Goal: Task Accomplishment & Management: Manage account settings

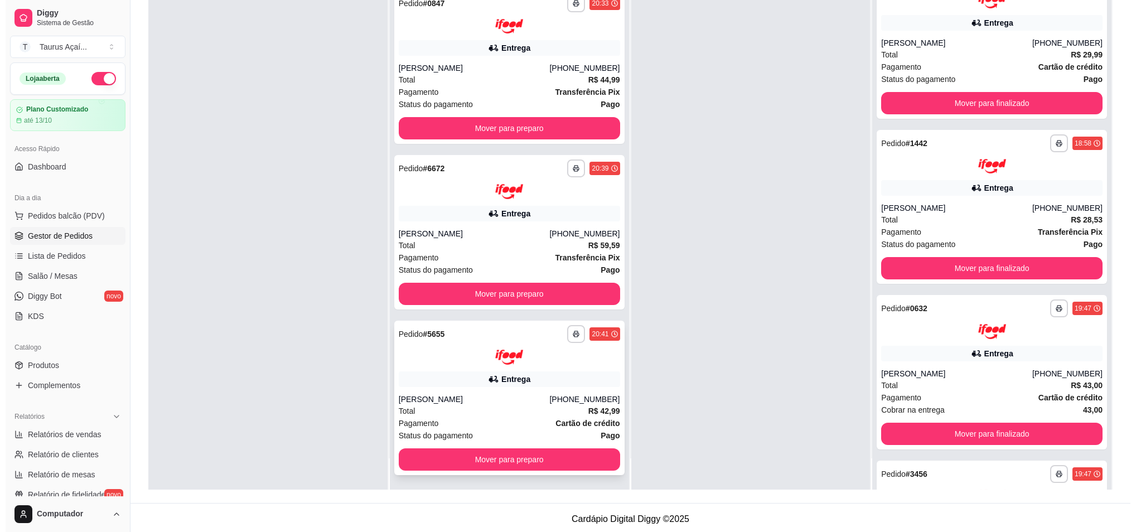
scroll to position [170, 0]
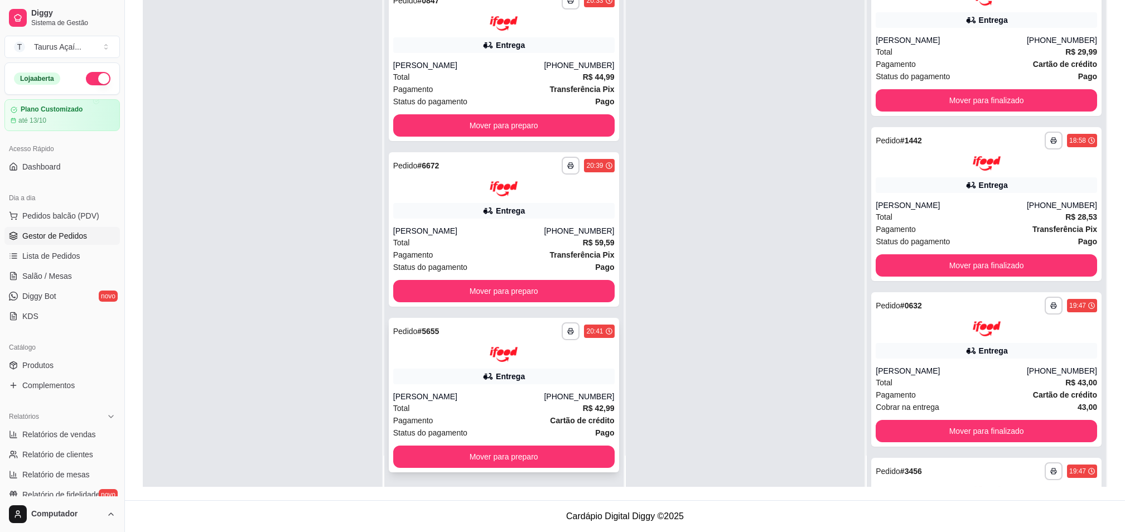
click at [523, 385] on div "**********" at bounding box center [504, 395] width 230 height 154
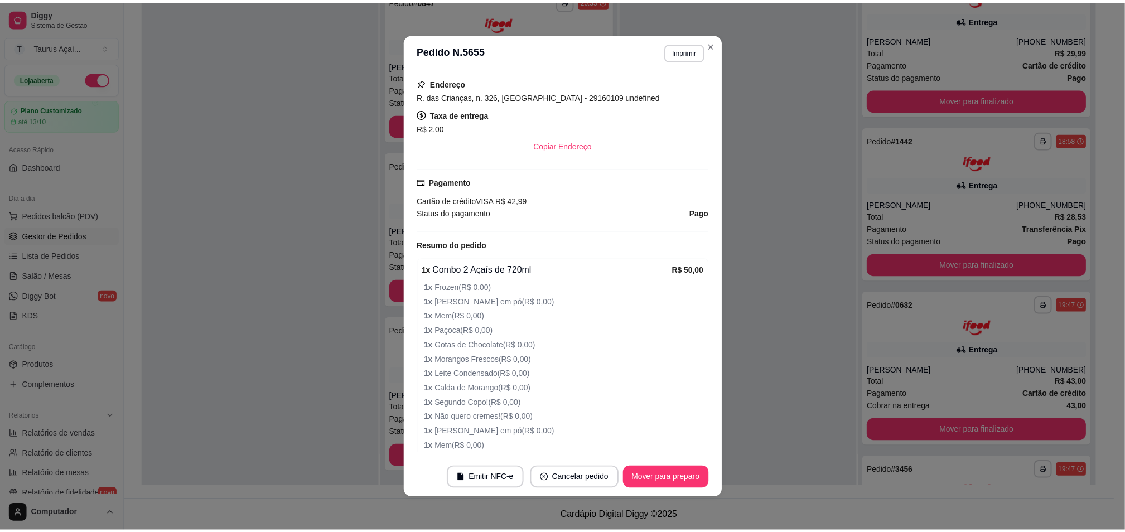
scroll to position [0, 0]
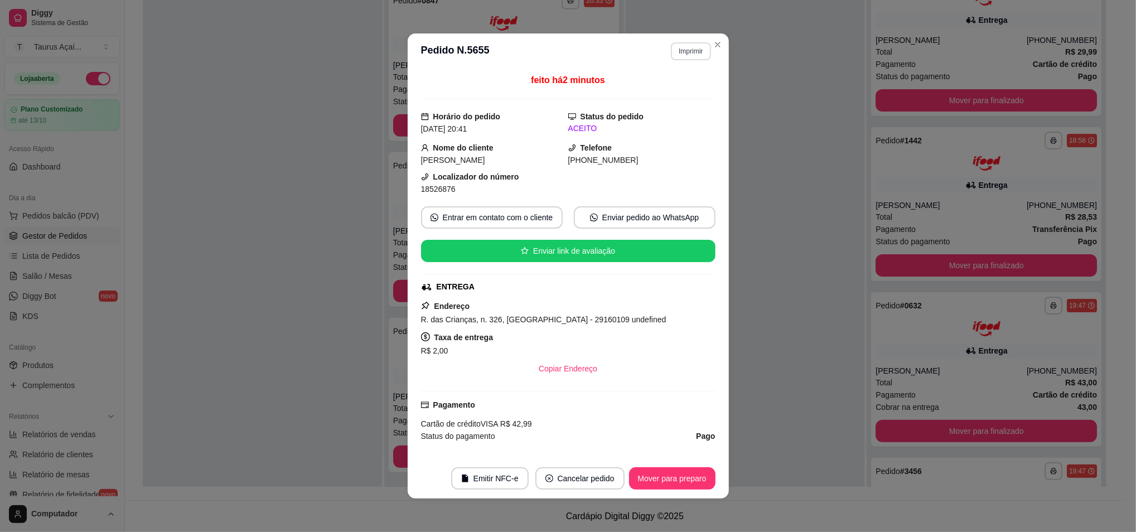
click at [675, 45] on button "Imprimir" at bounding box center [691, 51] width 40 height 18
click at [671, 94] on button "IMPRESSORA" at bounding box center [666, 91] width 81 height 18
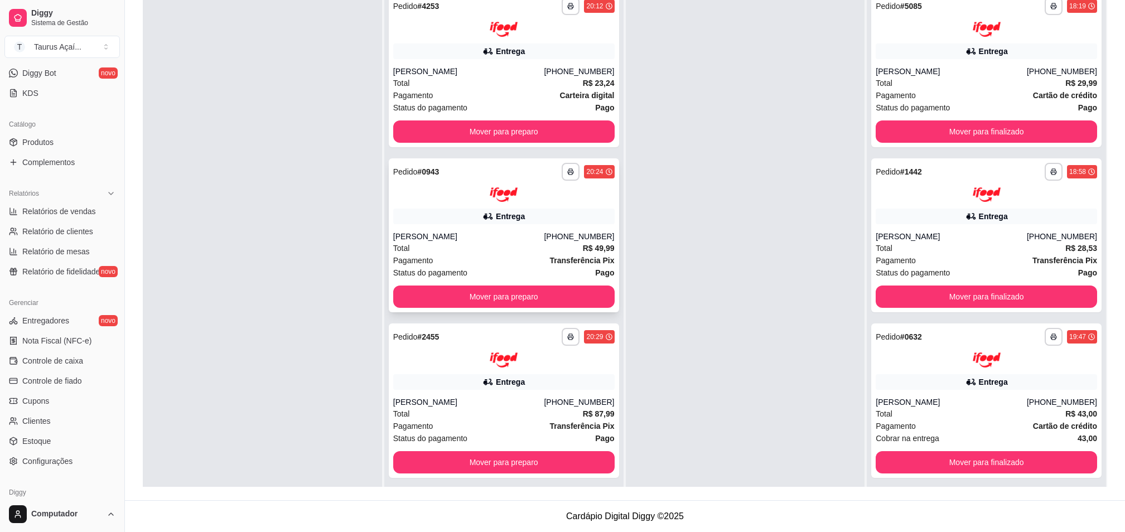
click at [431, 260] on div "Pagamento Transferência Pix" at bounding box center [503, 260] width 221 height 12
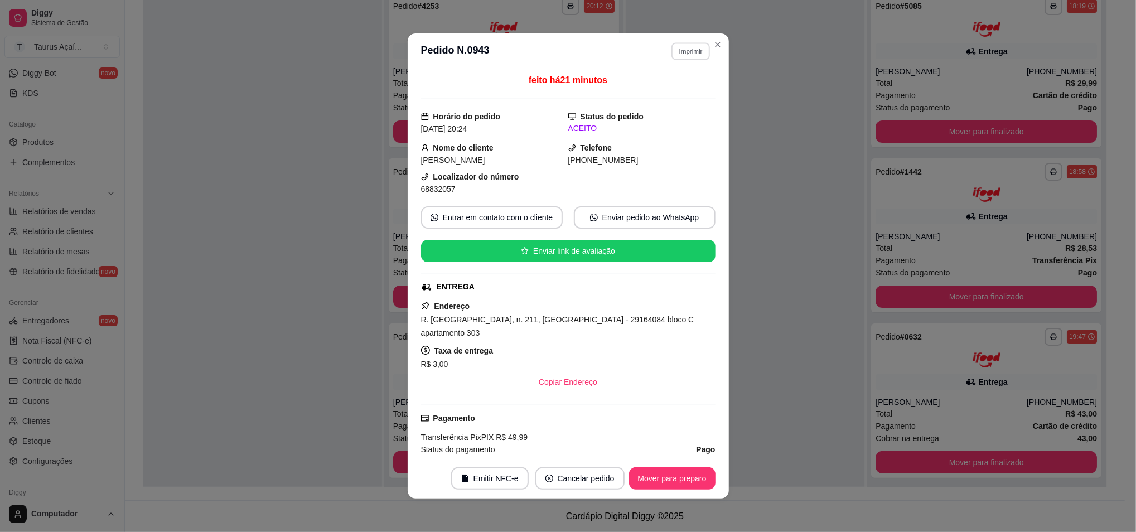
click at [680, 51] on button "Imprimir" at bounding box center [690, 50] width 38 height 17
click at [658, 88] on button "IMPRESSORA" at bounding box center [666, 90] width 78 height 17
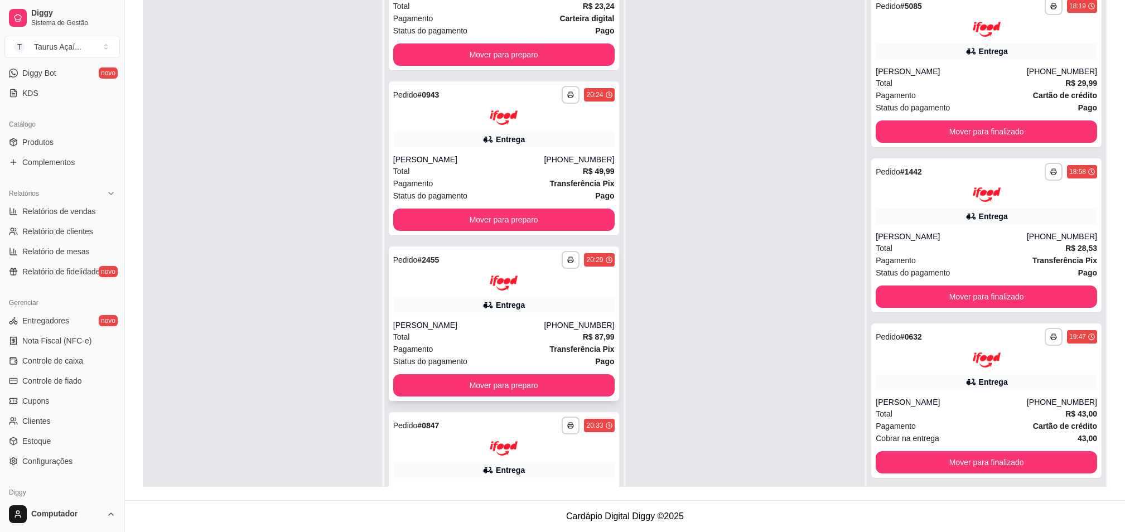
scroll to position [148, 0]
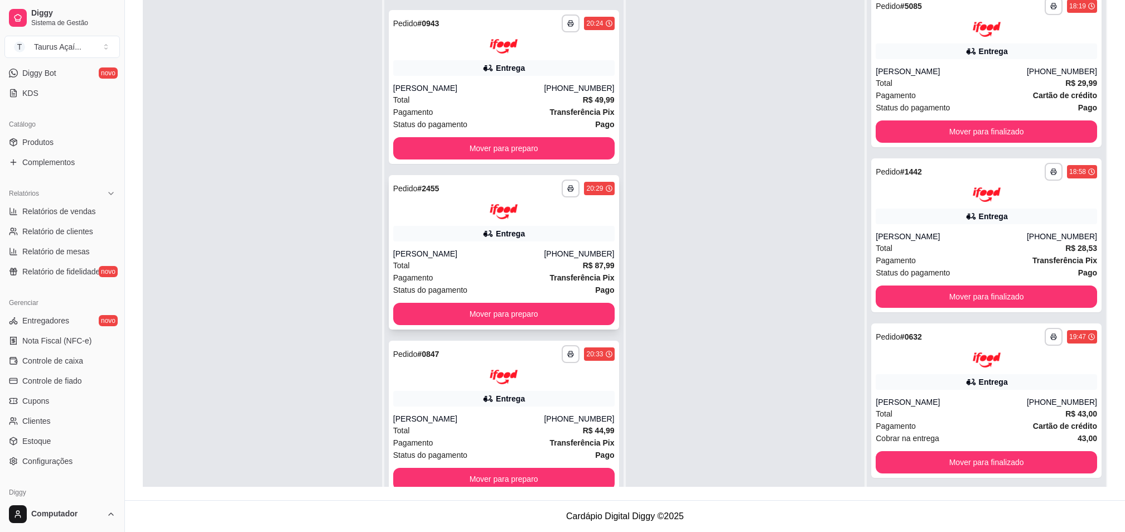
click at [443, 266] on div "Total R$ 87,99" at bounding box center [503, 265] width 221 height 12
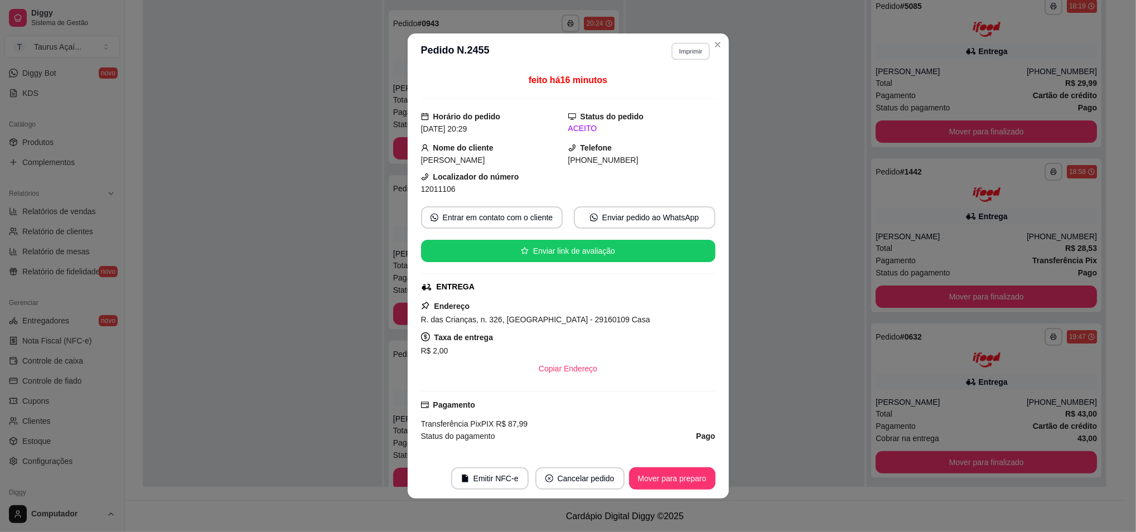
click at [676, 54] on button "Imprimir" at bounding box center [690, 50] width 38 height 17
click at [670, 79] on div "Escolha a impressora IMPRESSORA" at bounding box center [666, 83] width 92 height 38
click at [667, 88] on button "IMPRESSORA" at bounding box center [666, 91] width 81 height 18
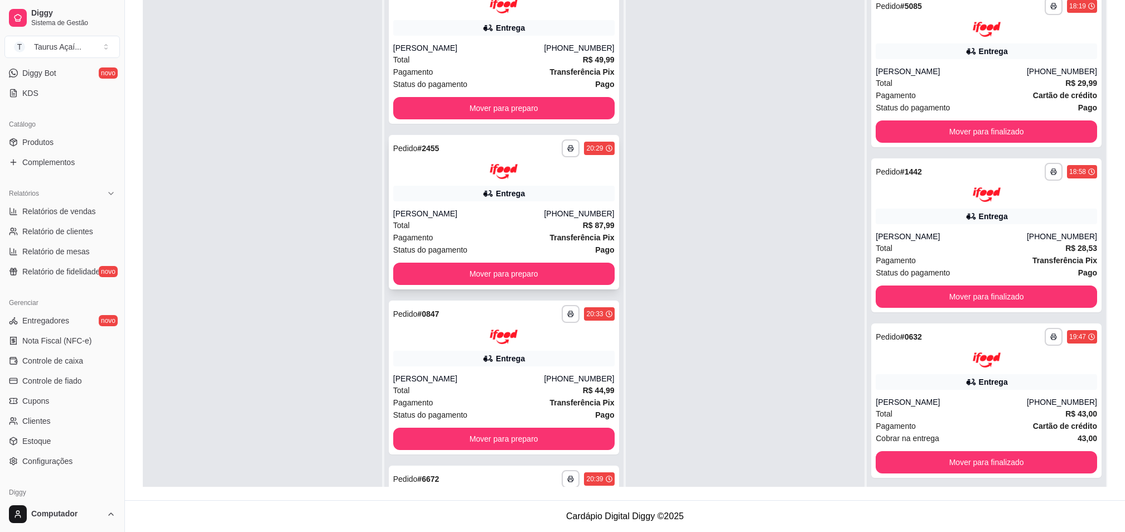
scroll to position [223, 0]
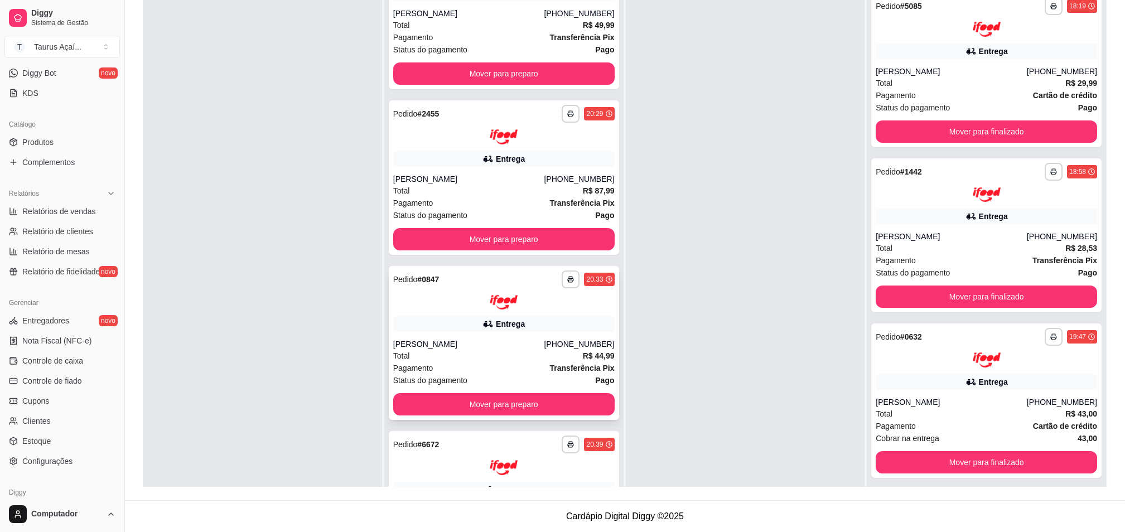
click at [439, 323] on div "Entrega" at bounding box center [503, 324] width 221 height 16
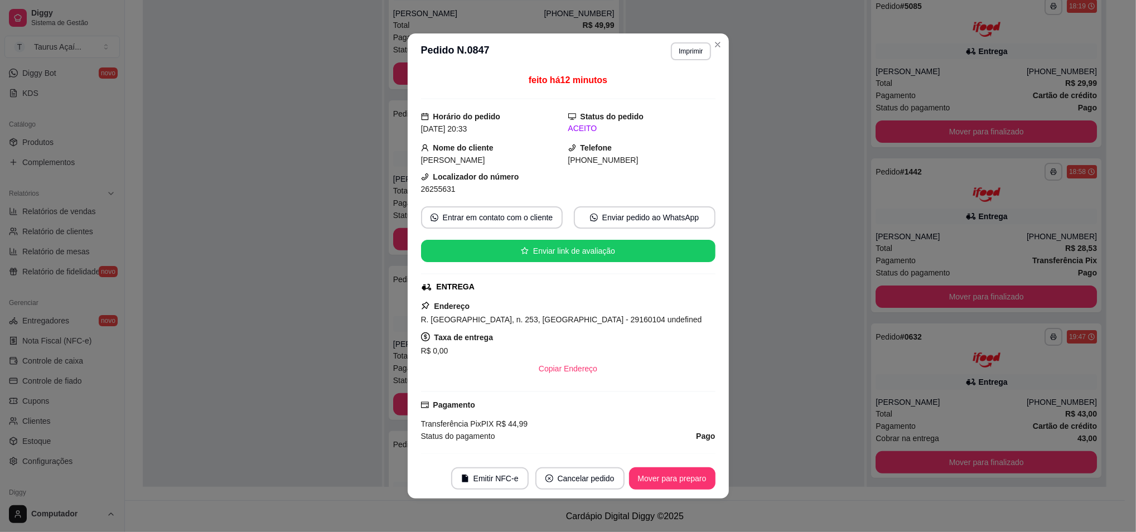
click at [676, 60] on button "Imprimir" at bounding box center [691, 51] width 40 height 18
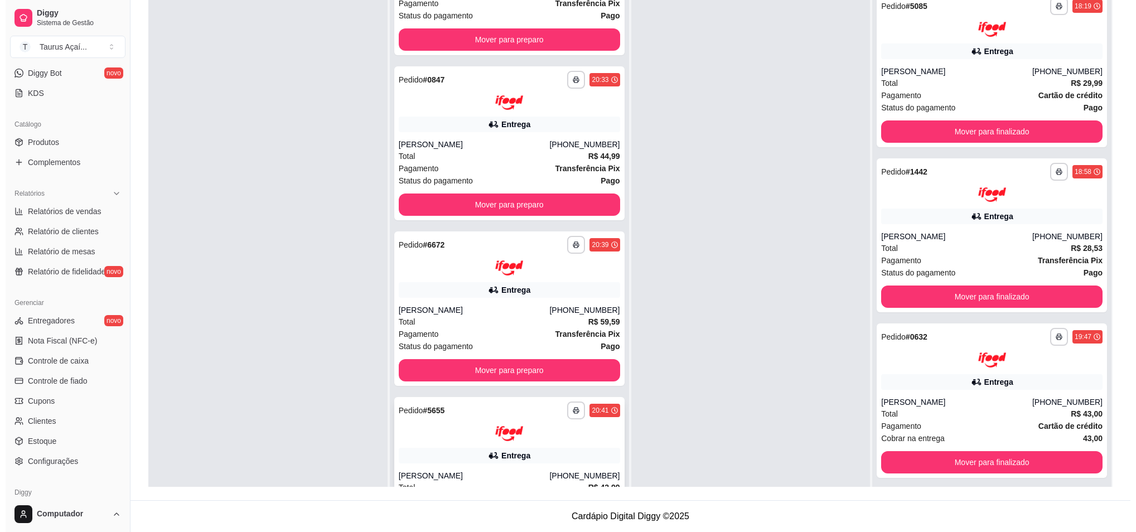
scroll to position [471, 0]
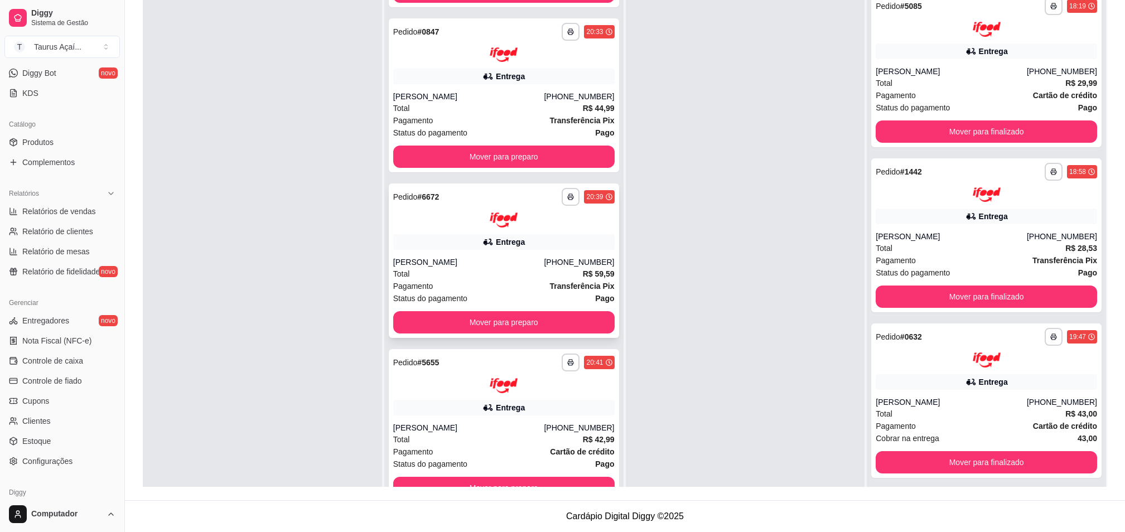
click at [436, 263] on div "[PERSON_NAME]" at bounding box center [468, 262] width 151 height 11
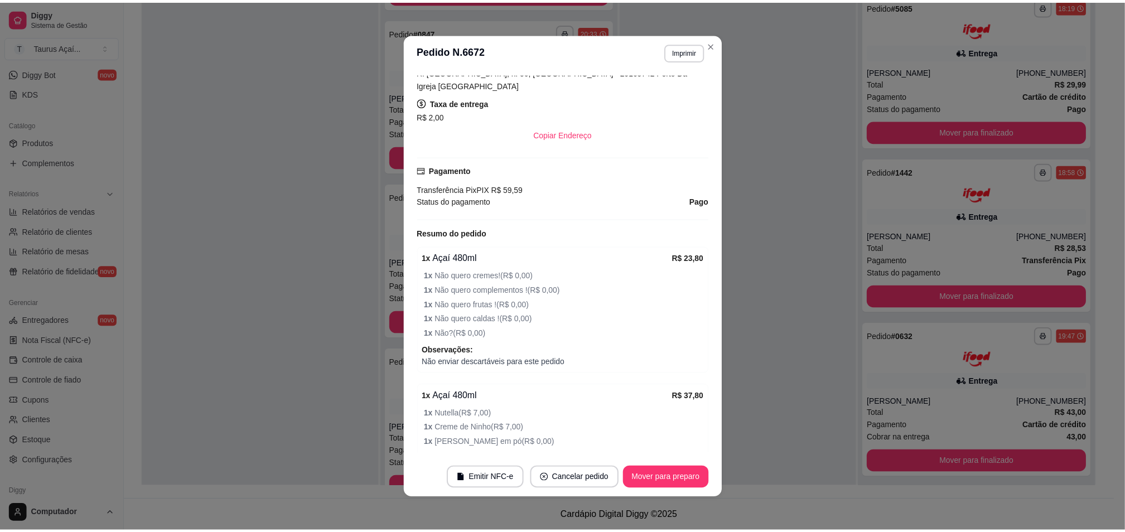
scroll to position [223, 0]
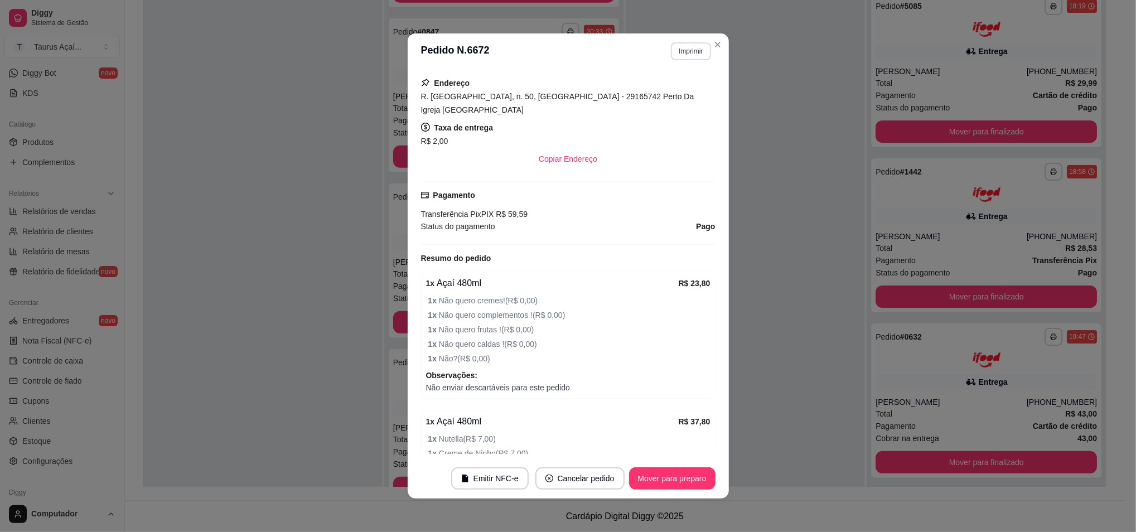
click at [681, 50] on button "Imprimir" at bounding box center [691, 51] width 40 height 18
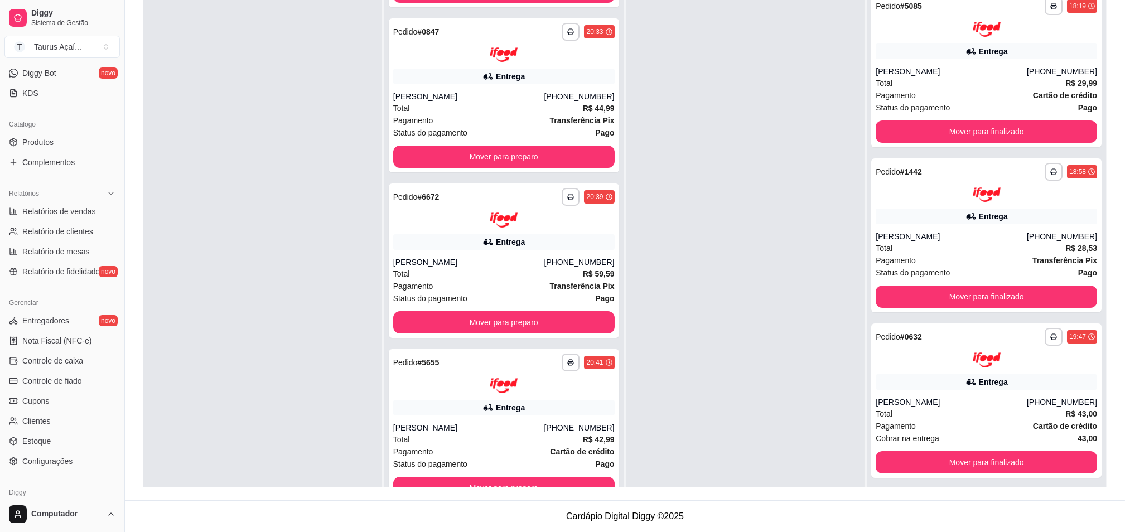
click at [239, 260] on div at bounding box center [262, 252] width 239 height 532
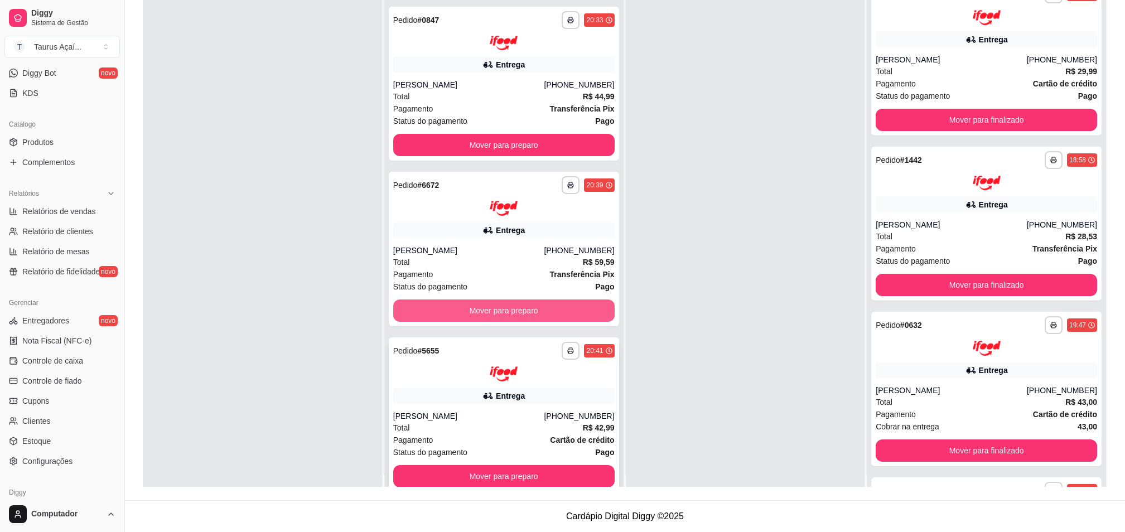
scroll to position [31, 0]
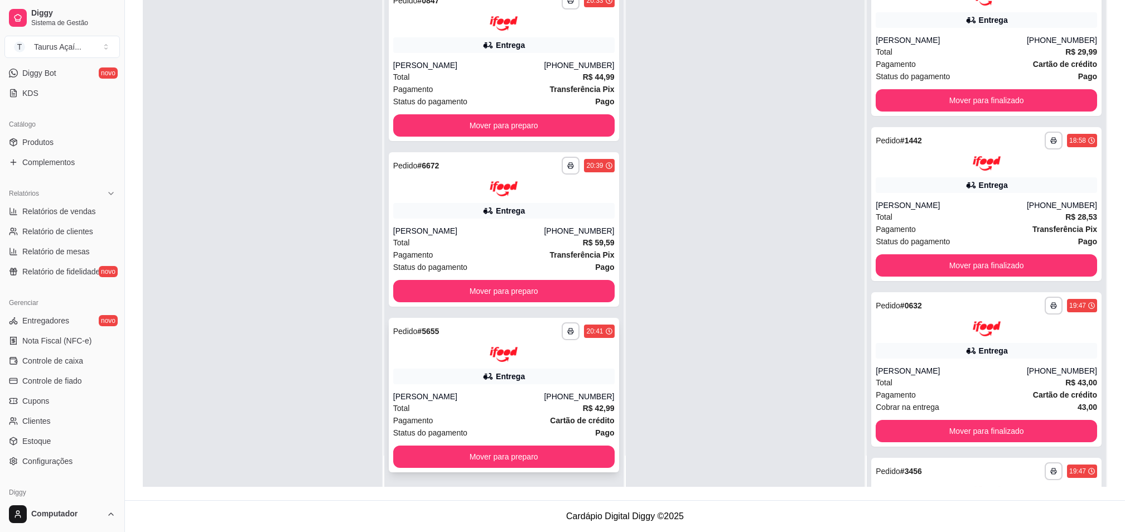
click at [447, 332] on div "**********" at bounding box center [503, 331] width 221 height 18
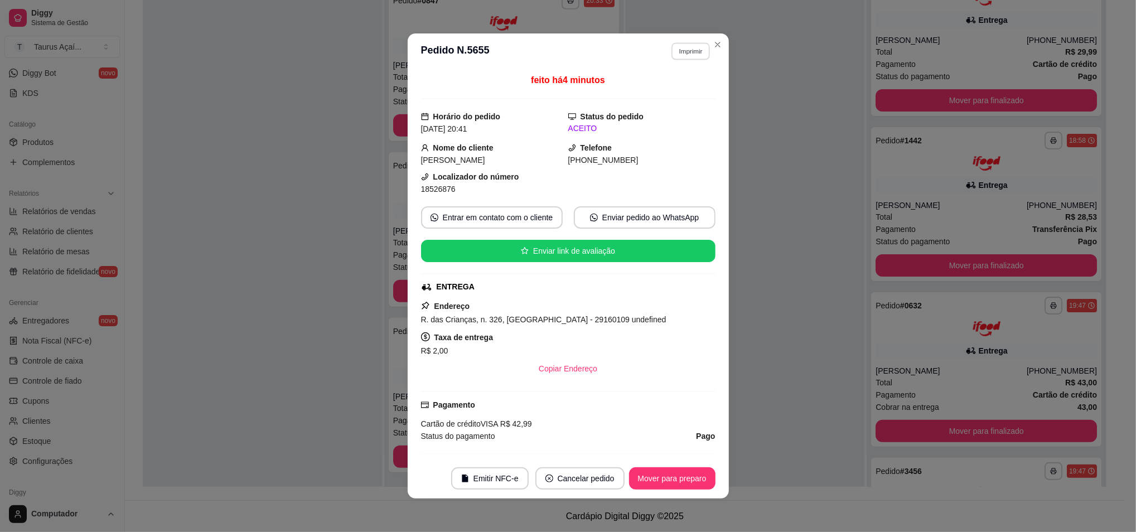
click at [671, 51] on button "Imprimir" at bounding box center [690, 50] width 38 height 17
click at [670, 95] on button "IMPRESSORA" at bounding box center [666, 91] width 81 height 18
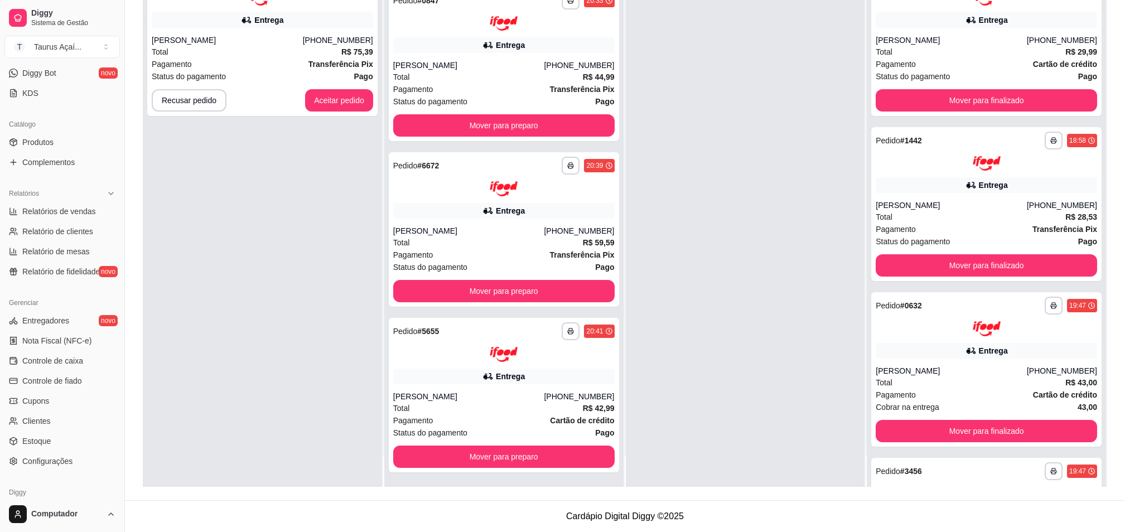
drag, startPoint x: 457, startPoint y: 388, endPoint x: 612, endPoint y: 190, distance: 251.5
click at [317, 381] on div "**********" at bounding box center [625, 221] width 964 height 532
click at [427, 211] on div "Entrega" at bounding box center [503, 211] width 221 height 16
